Goal: Information Seeking & Learning: Learn about a topic

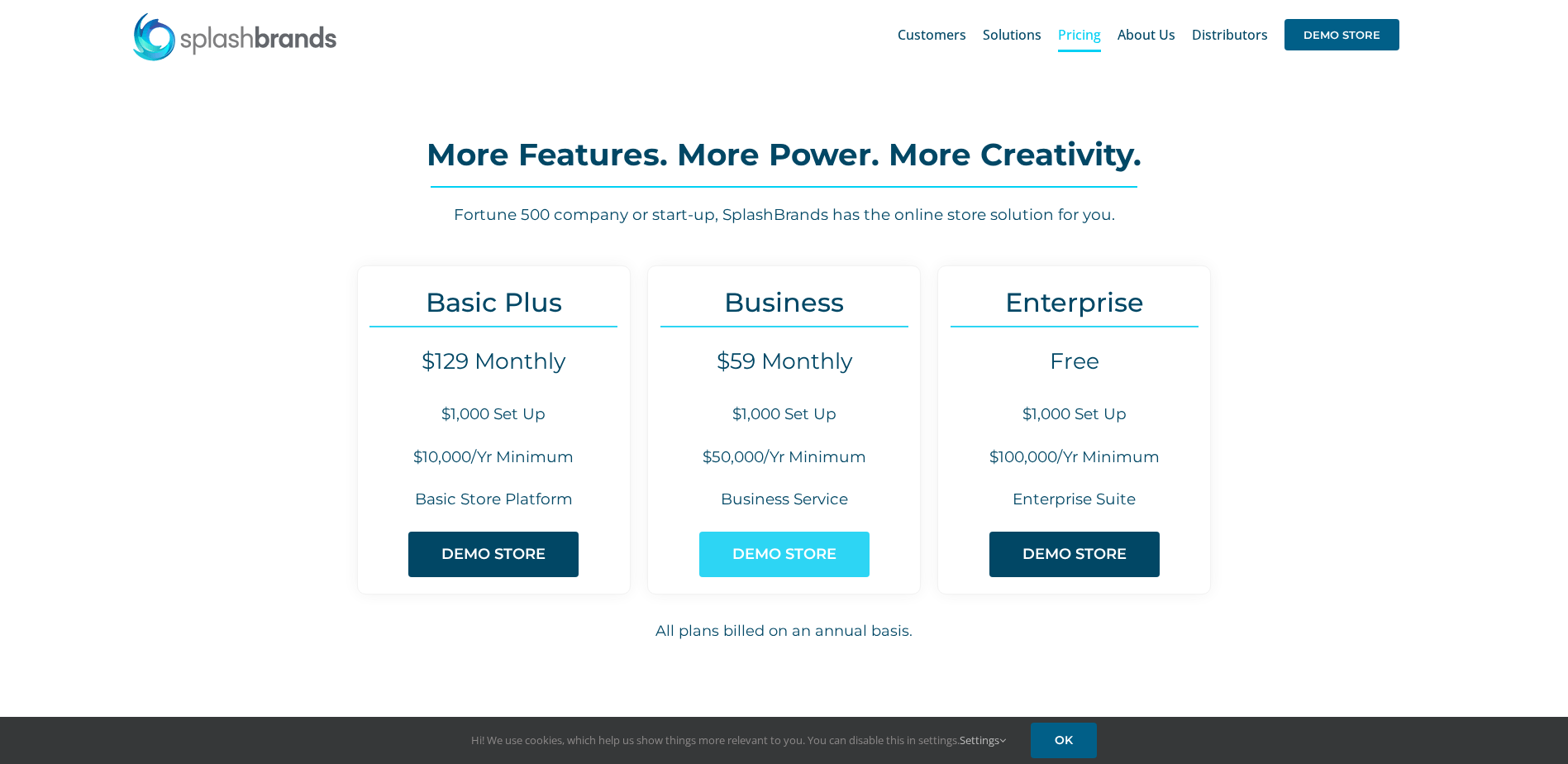
click at [819, 551] on span "DEMO STORE" at bounding box center [784, 555] width 104 height 17
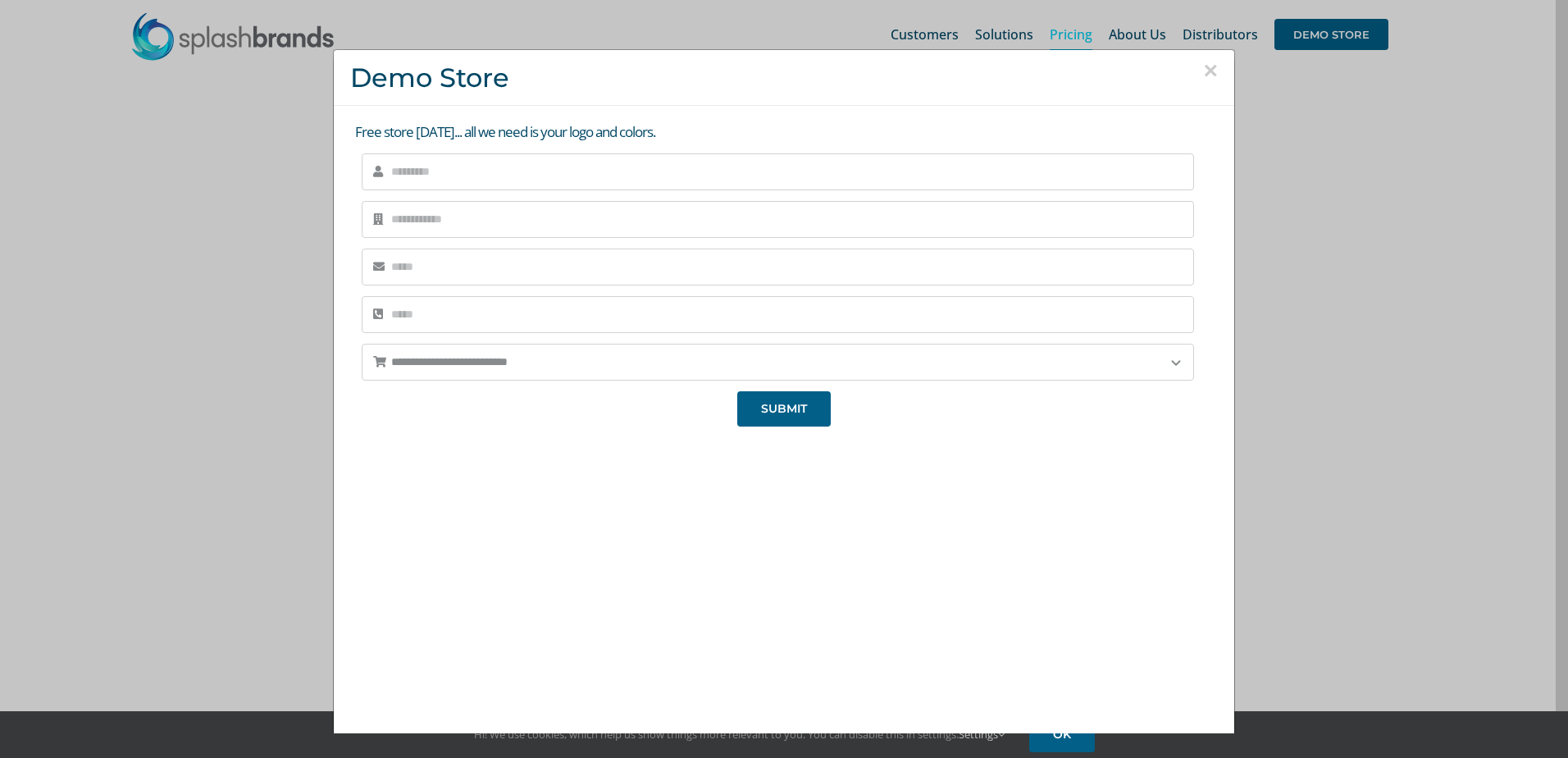
click at [1203, 65] on button "×" at bounding box center [1209, 71] width 14 height 25
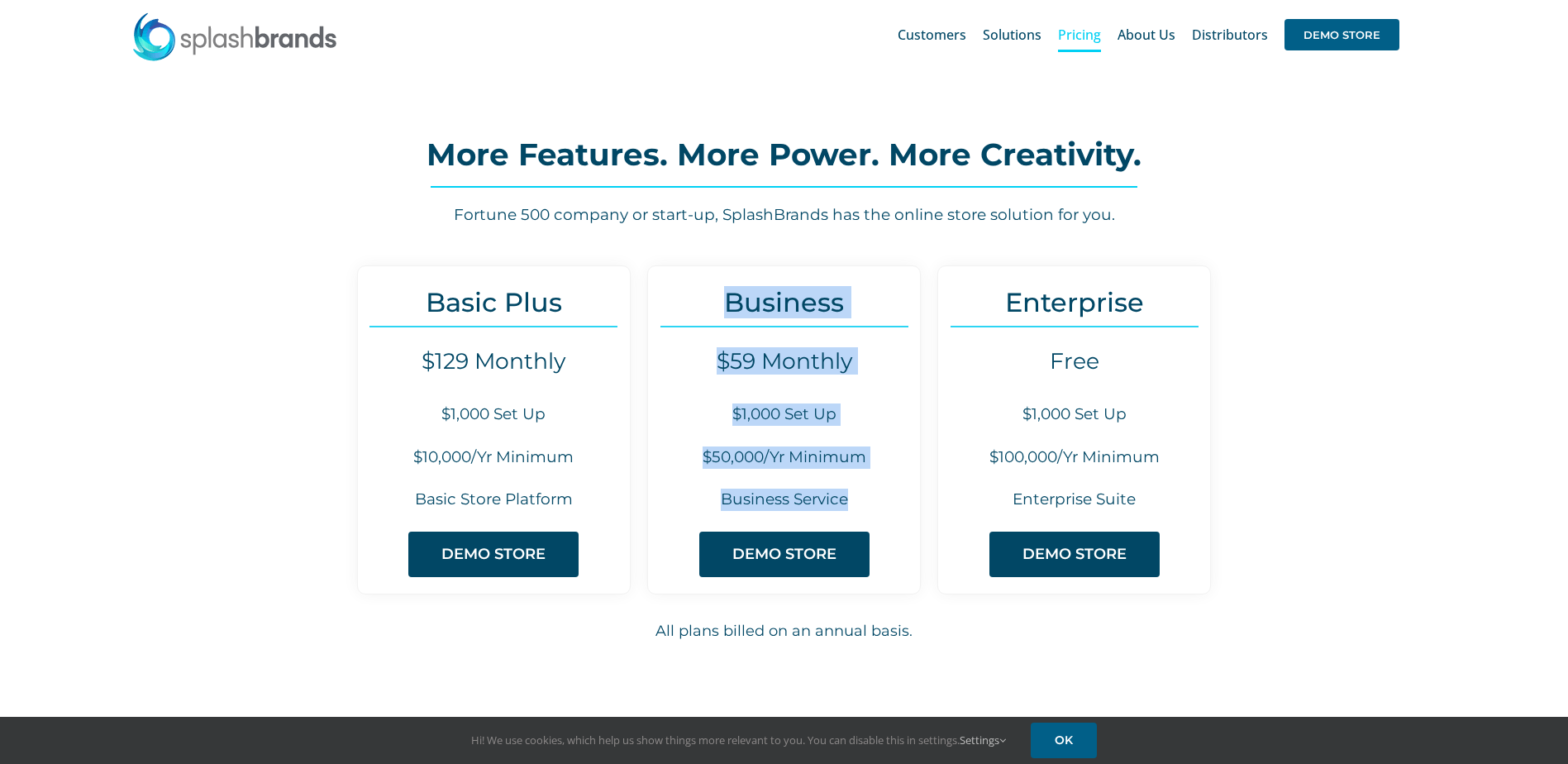
drag, startPoint x: 862, startPoint y: 493, endPoint x: 720, endPoint y: 309, distance: 232.4
click at [720, 309] on div "Business $59 Monthly $1,000 Set Up $50,000/Yr Minimum Business Service DEMO STO…" at bounding box center [784, 430] width 273 height 329
copy div "Business $59 Monthly $1,000 Set Up $50,000/Yr Minimum Business Service"
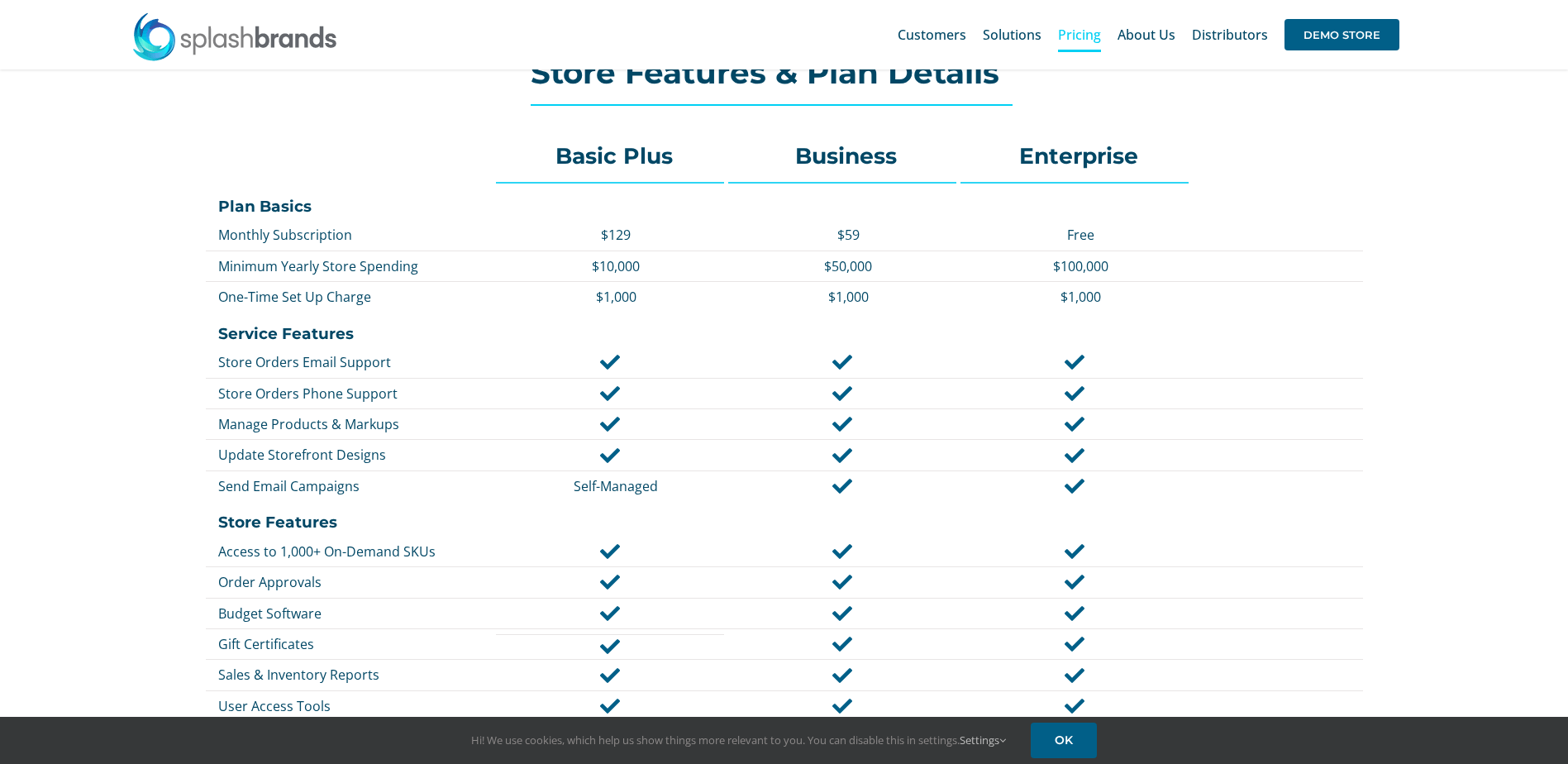
scroll to position [661, 0]
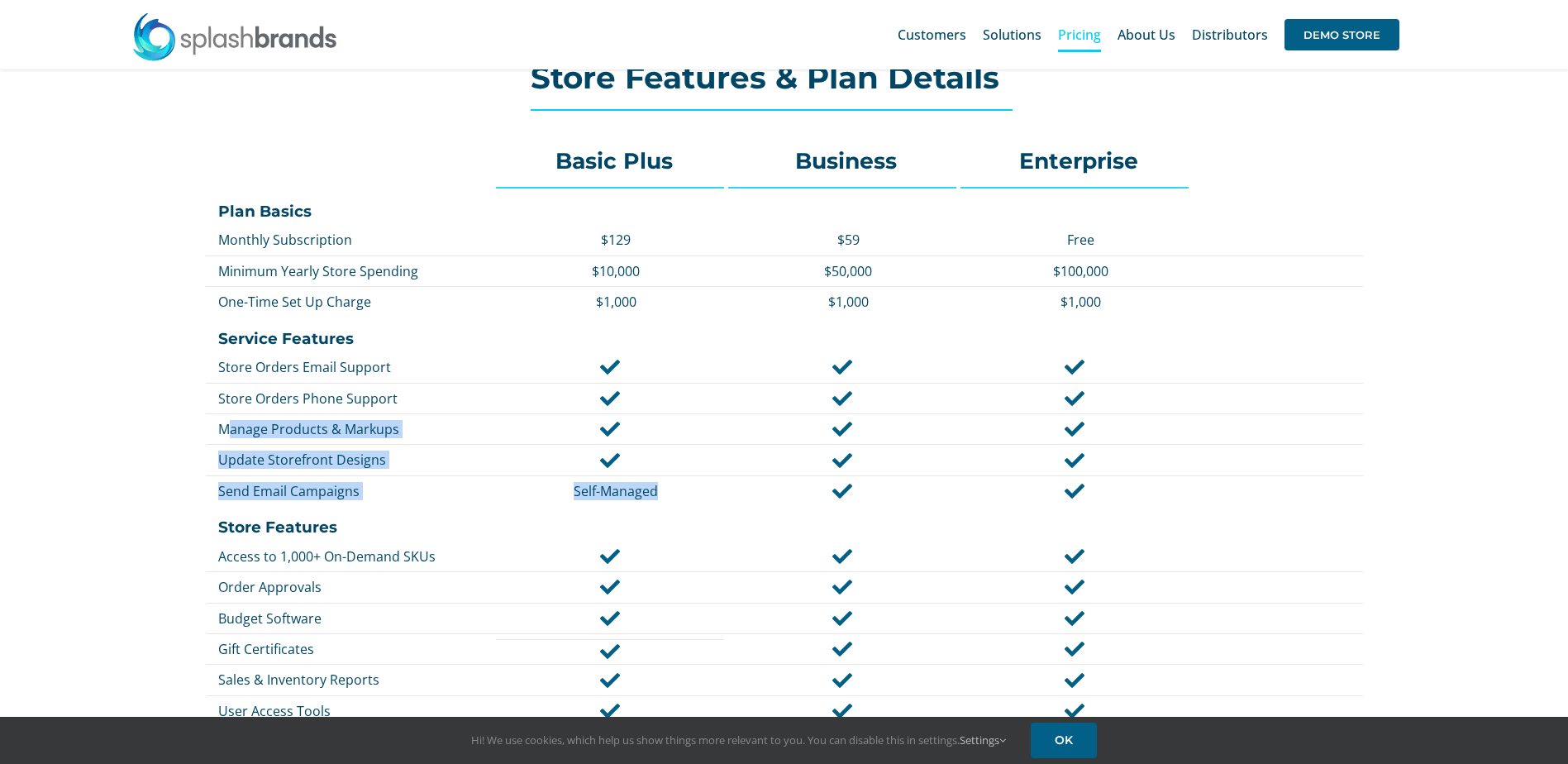
drag, startPoint x: 860, startPoint y: 493, endPoint x: 233, endPoint y: 441, distance: 629.2
click at [233, 441] on div "Basic Plus Business Enterprise Plan Basics Monthly Subscription $129 $59 Free M…" at bounding box center [784, 668] width 1161 height 1083
drag, startPoint x: 233, startPoint y: 441, endPoint x: 361, endPoint y: 464, distance: 130.0
click at [346, 453] on p "Update Storefront Designs" at bounding box center [355, 460] width 273 height 18
drag, startPoint x: 346, startPoint y: 491, endPoint x: 207, endPoint y: 365, distance: 187.6
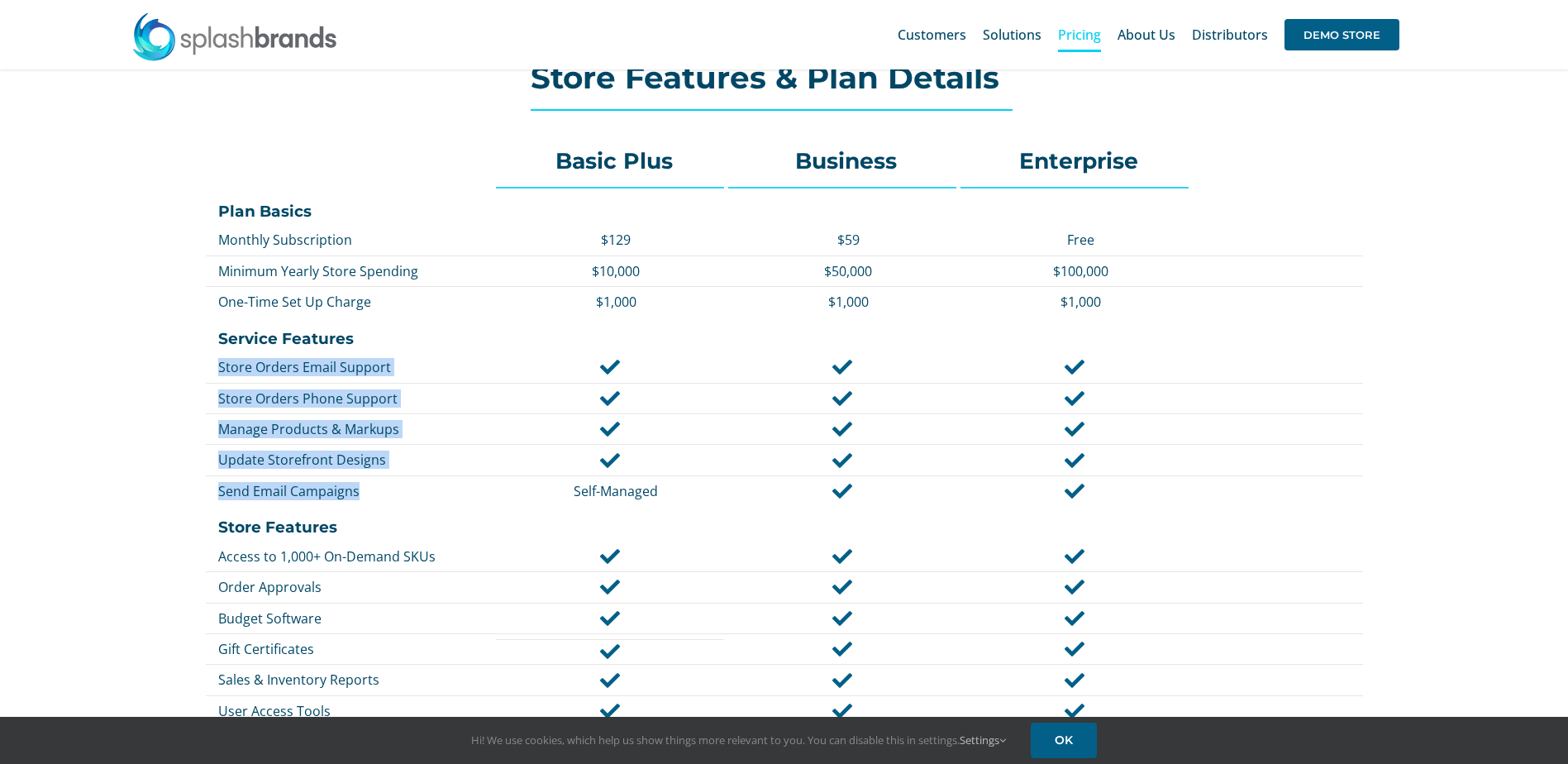
click at [207, 365] on div "Basic Plus Business Enterprise Plan Basics Monthly Subscription $129 $59 Free M…" at bounding box center [784, 668] width 1161 height 1083
copy div "Store Orders Email Support Store Orders Phone Support Manage Products & Markups…"
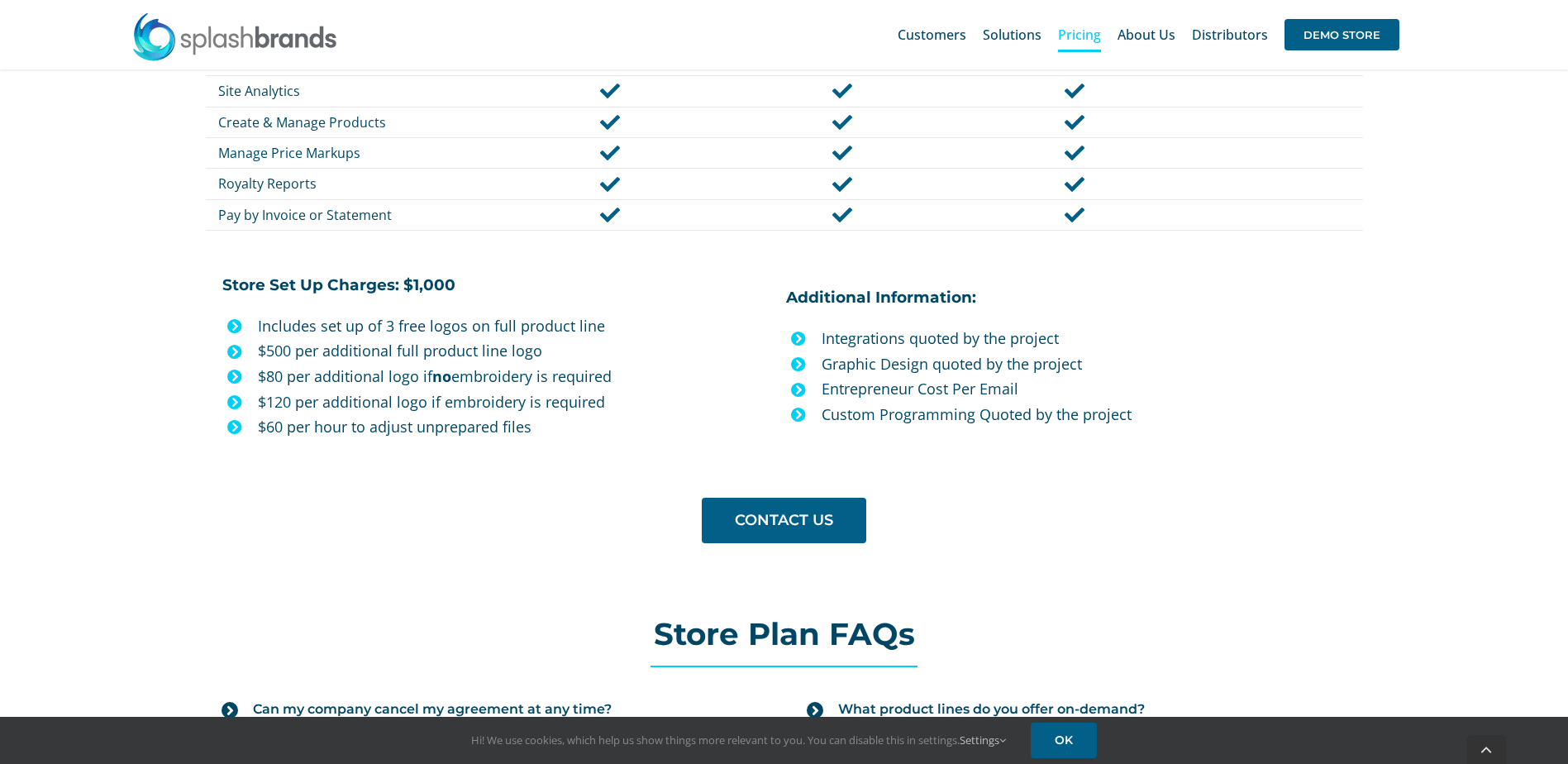
scroll to position [1323, 0]
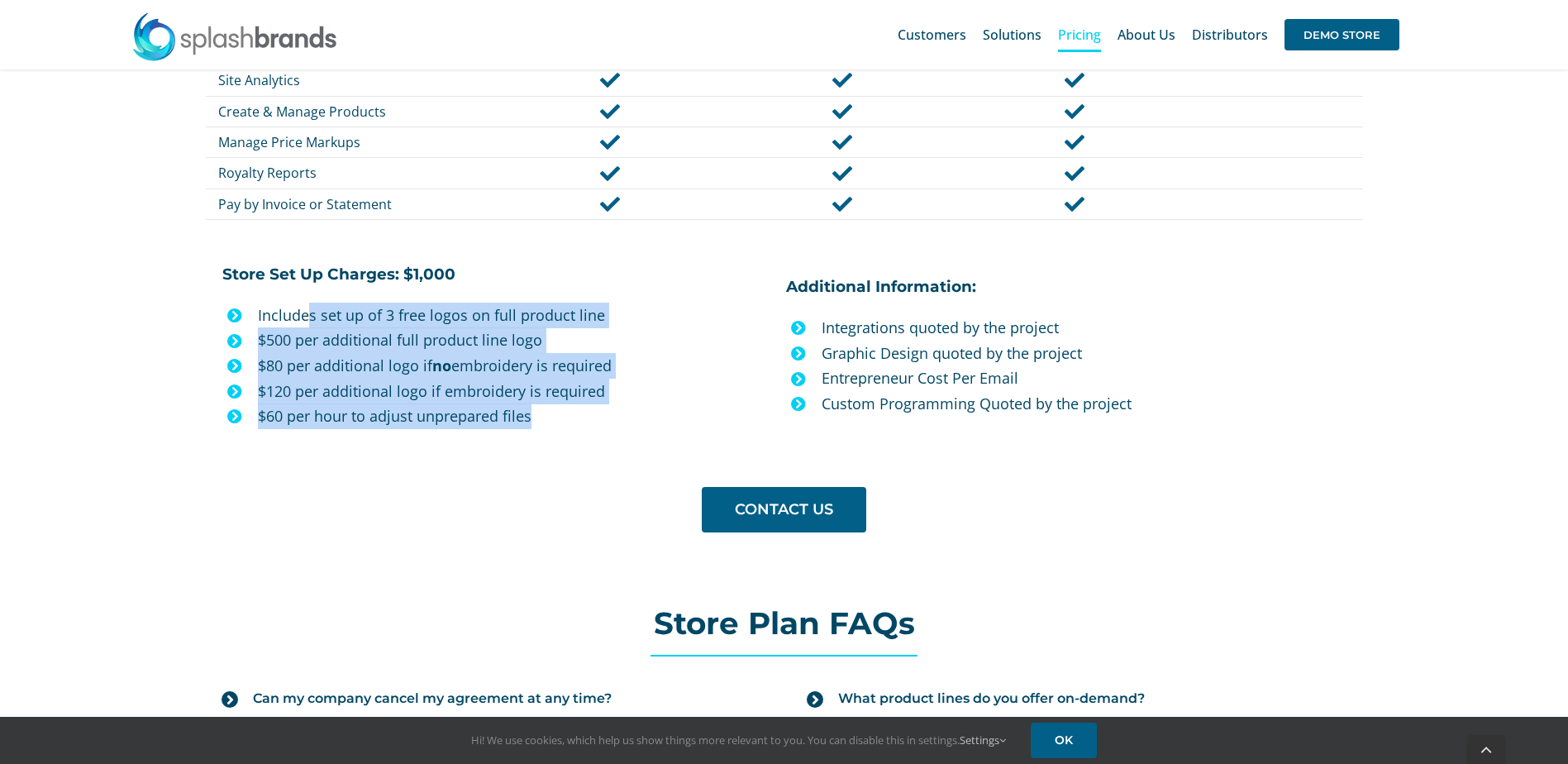
drag, startPoint x: 537, startPoint y: 416, endPoint x: 310, endPoint y: 319, distance: 246.9
click at [310, 319] on ul "Includes set up of 3 free logos on full product line $500 per additional full p…" at bounding box center [498, 366] width 552 height 127
drag, startPoint x: 310, startPoint y: 319, endPoint x: 549, endPoint y: 330, distance: 239.3
click at [549, 330] on p "$500 per additional full product line logo" at bounding box center [516, 340] width 516 height 25
click at [706, 343] on p "$500 per additional full product line logo" at bounding box center [516, 340] width 516 height 25
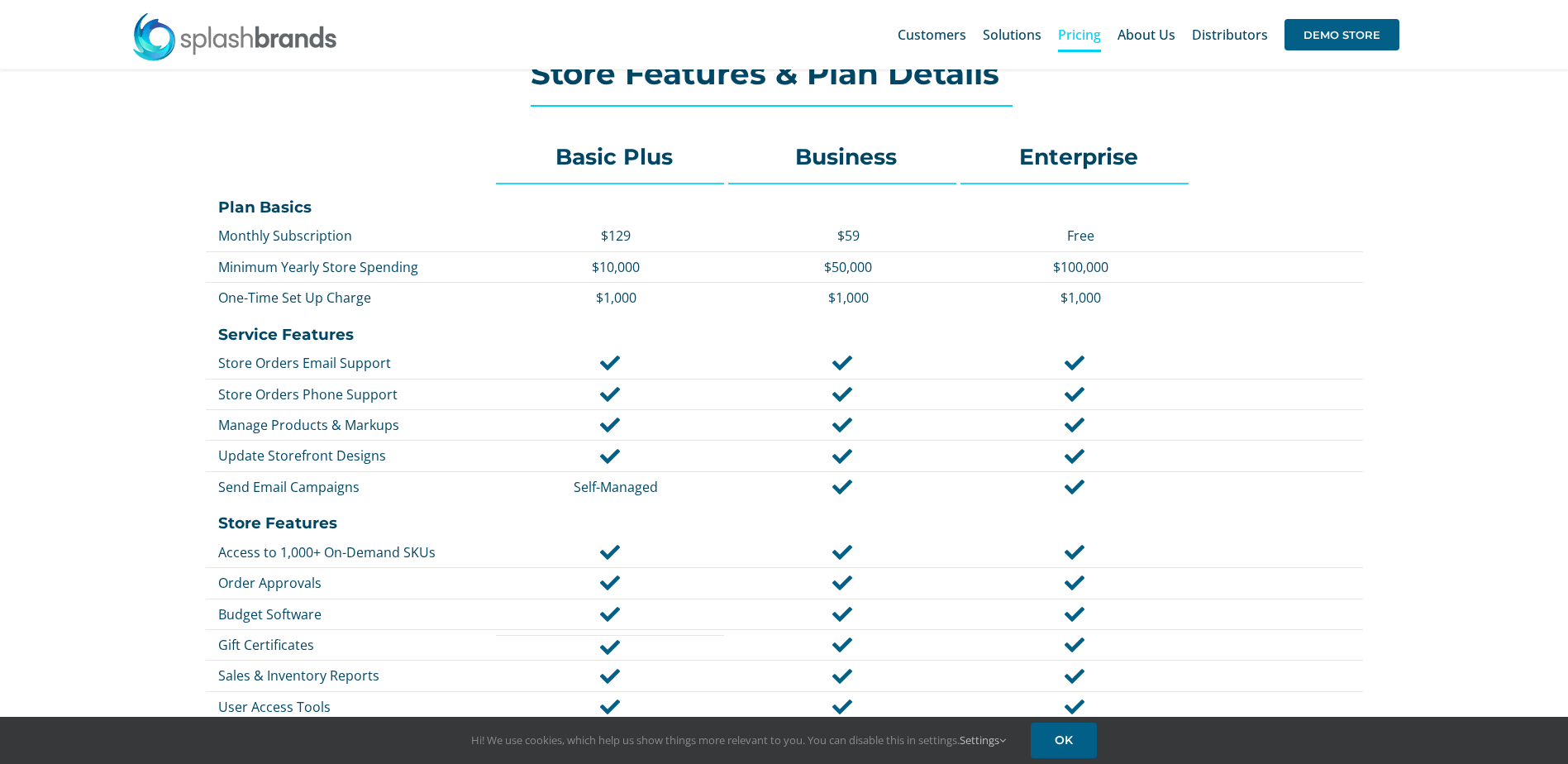
scroll to position [613, 0]
